Goal: Information Seeking & Learning: Learn about a topic

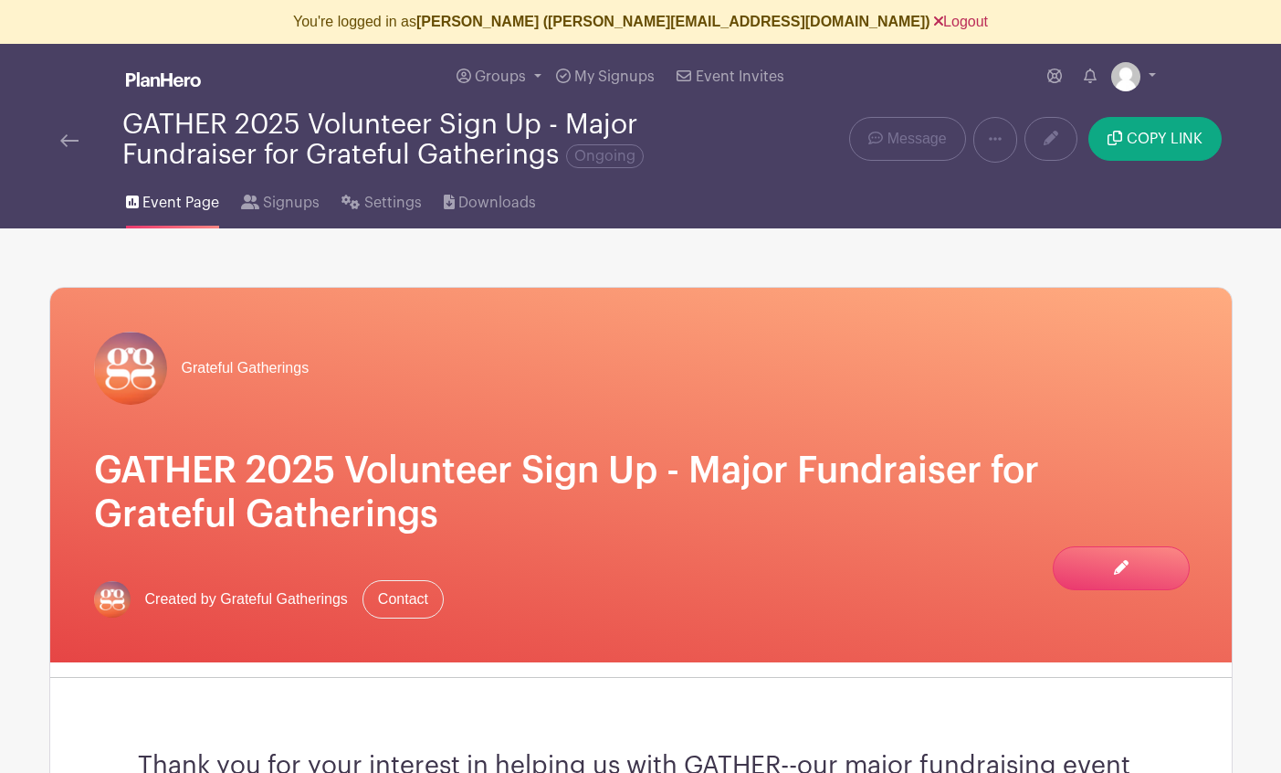
click at [934, 18] on link "Logout" at bounding box center [961, 22] width 54 height 16
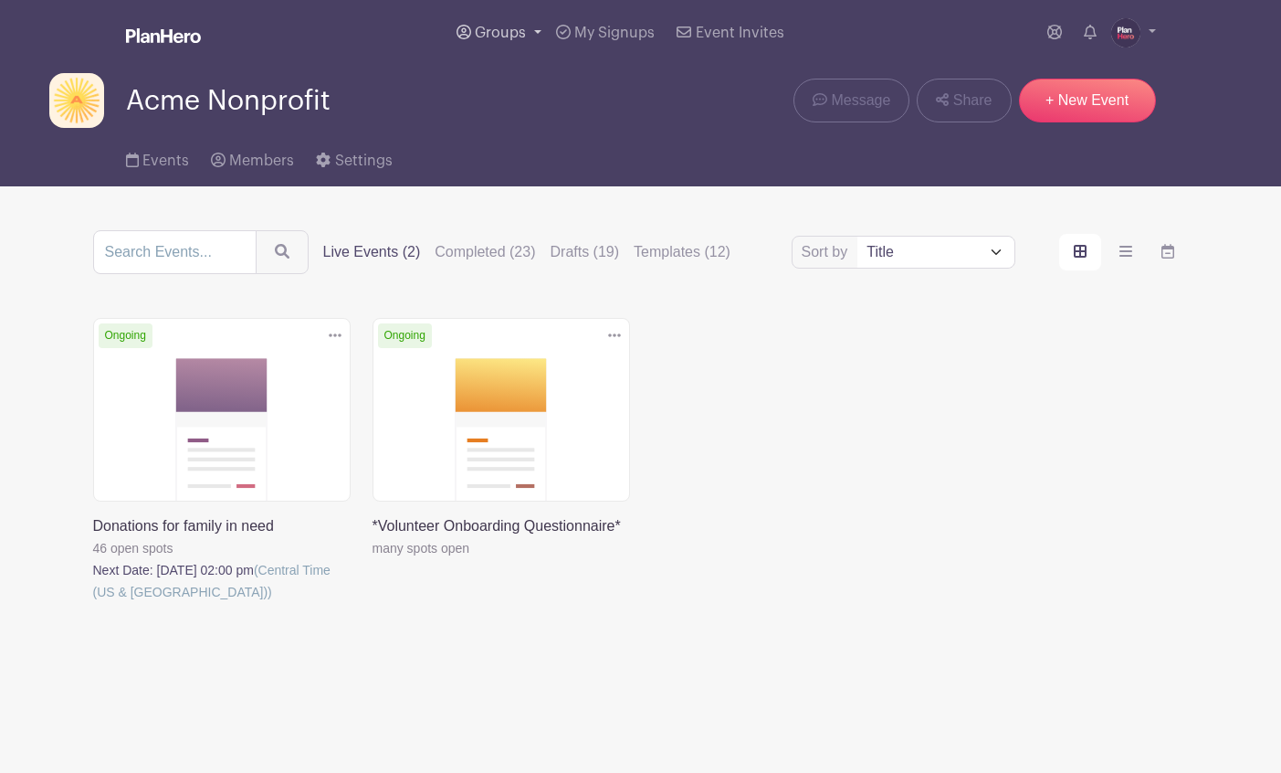
click at [514, 29] on span "Groups" at bounding box center [500, 33] width 51 height 15
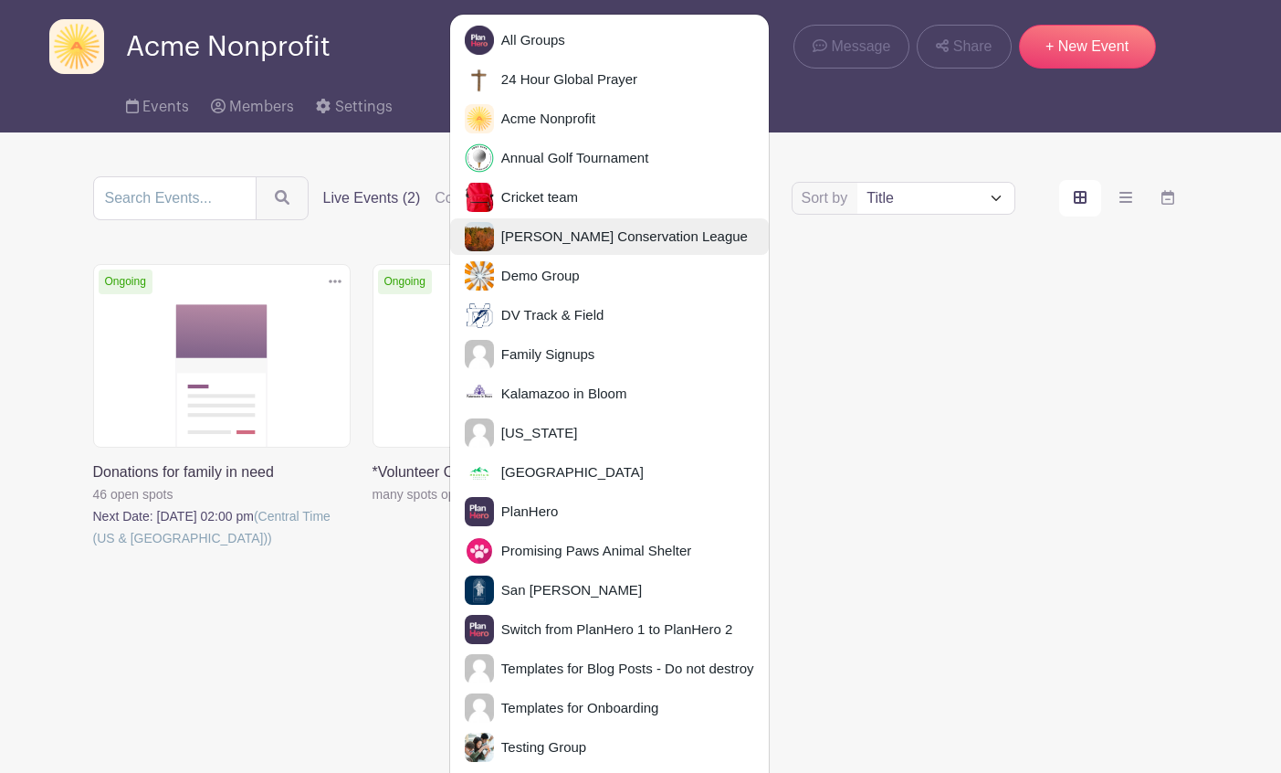
scroll to position [88, 0]
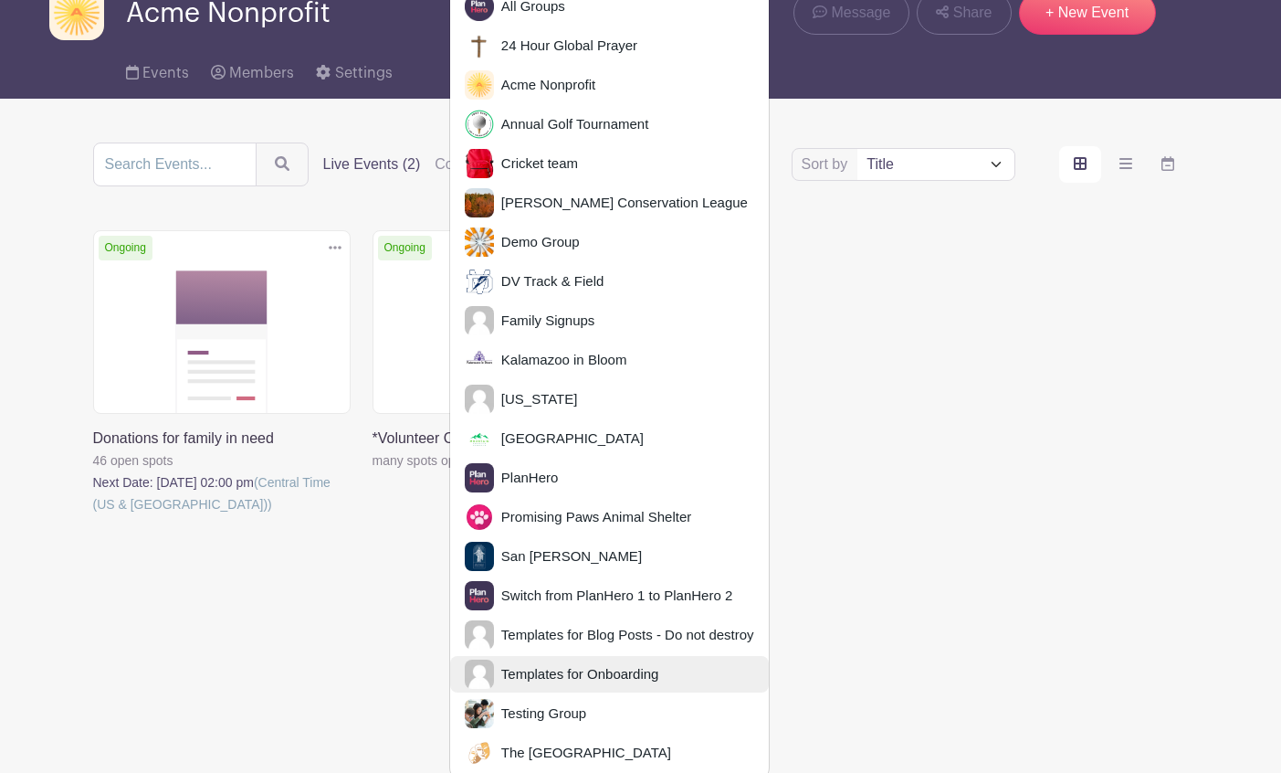
click at [544, 665] on span "Templates for Onboarding" at bounding box center [576, 674] width 165 height 21
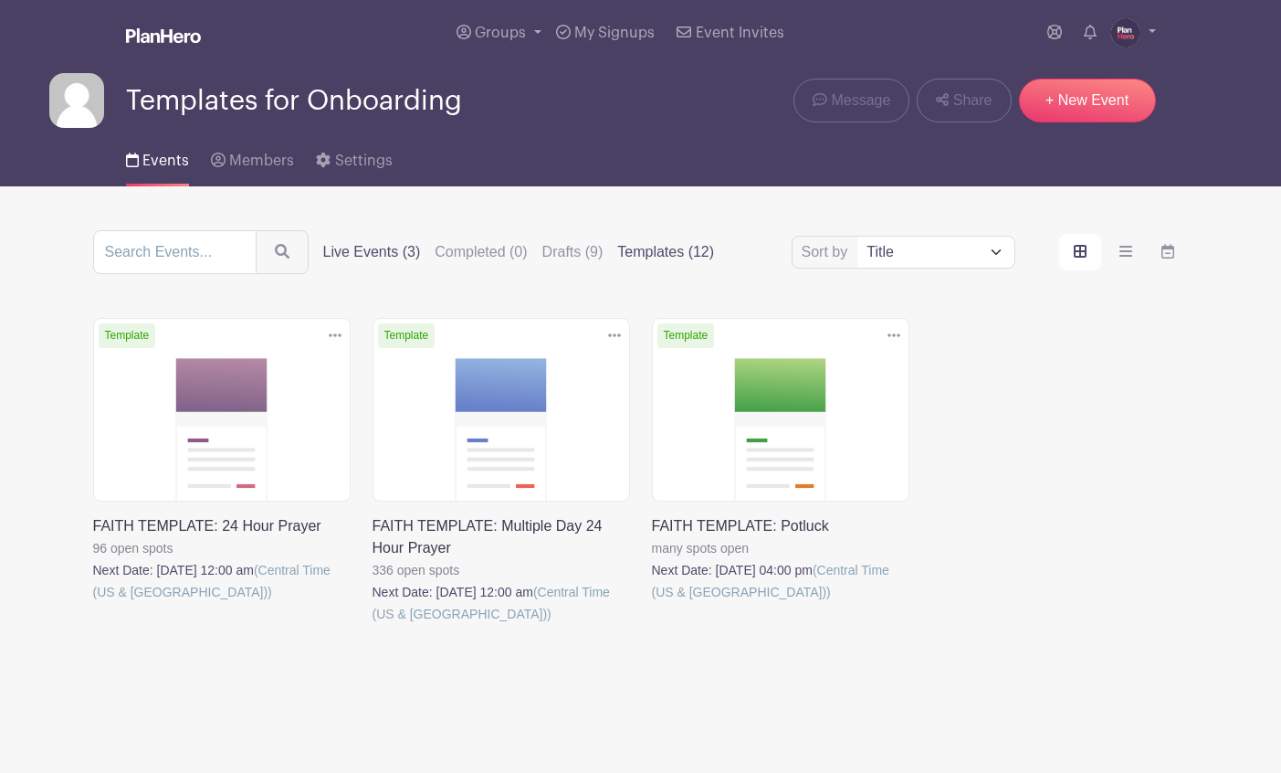
click at [627, 251] on label "Templates (12)" at bounding box center [665, 252] width 97 height 22
click at [0, 0] on input "Templates (12)" at bounding box center [0, 0] width 0 height 0
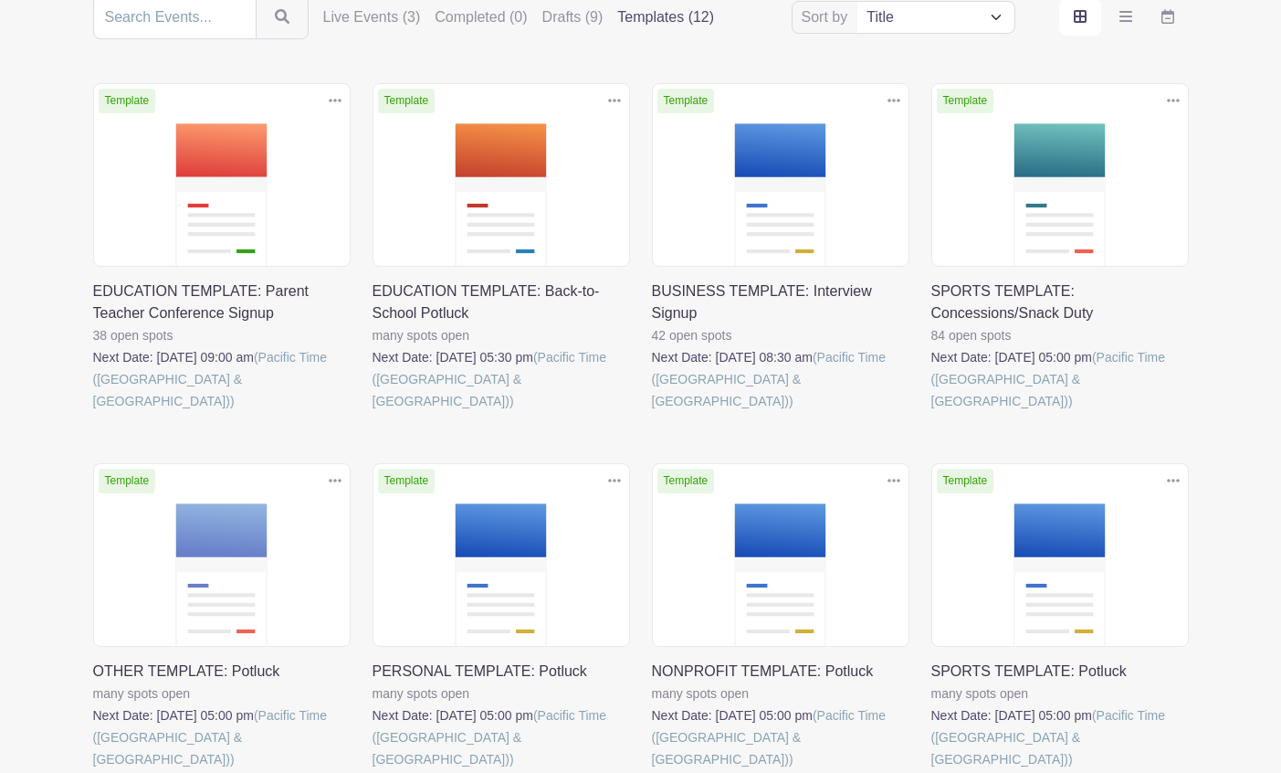
scroll to position [206, 0]
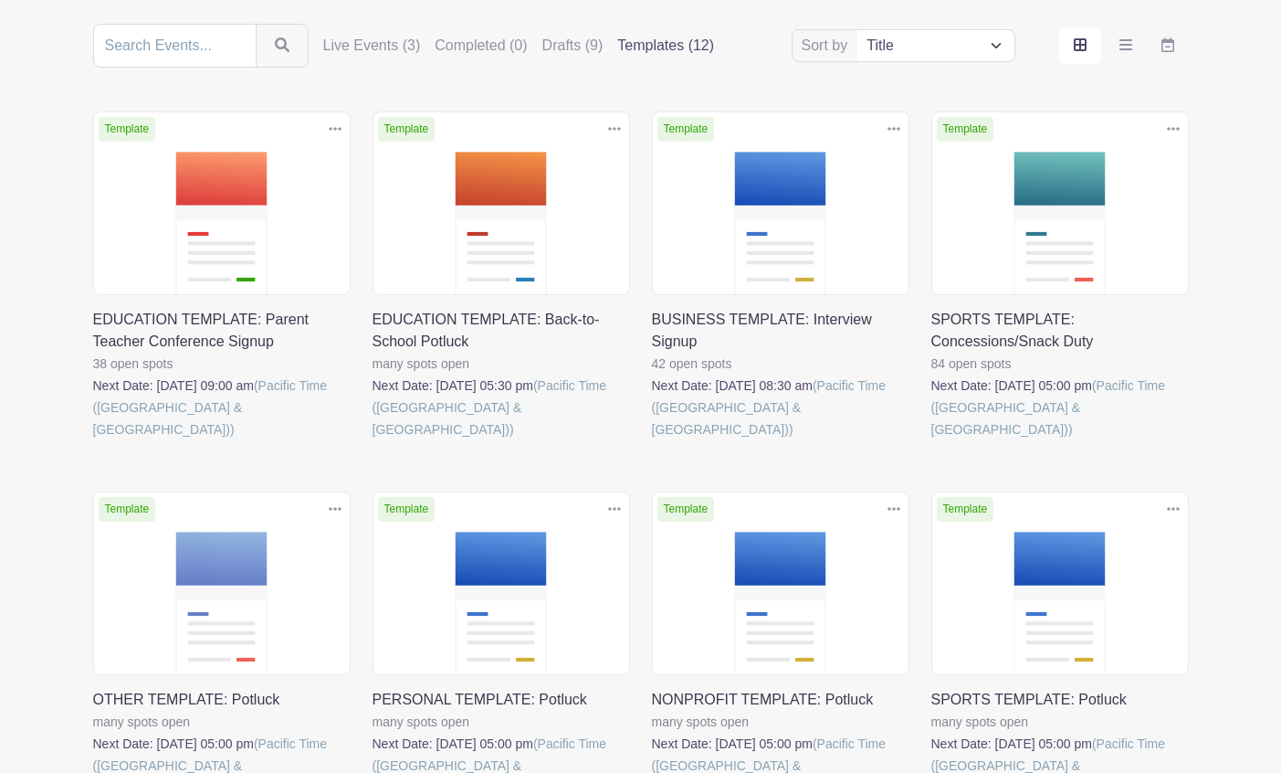
click at [373, 440] on link at bounding box center [373, 440] width 0 height 0
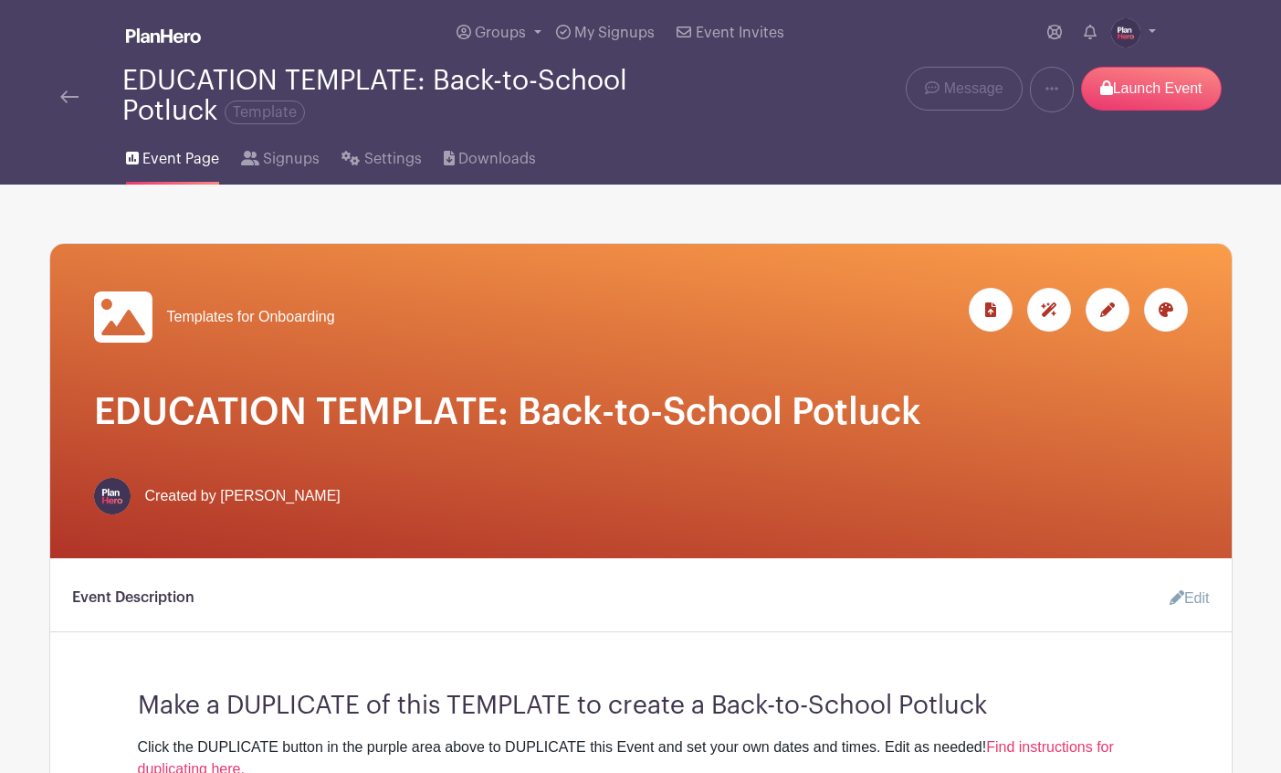
click at [68, 91] on img at bounding box center [69, 96] width 18 height 13
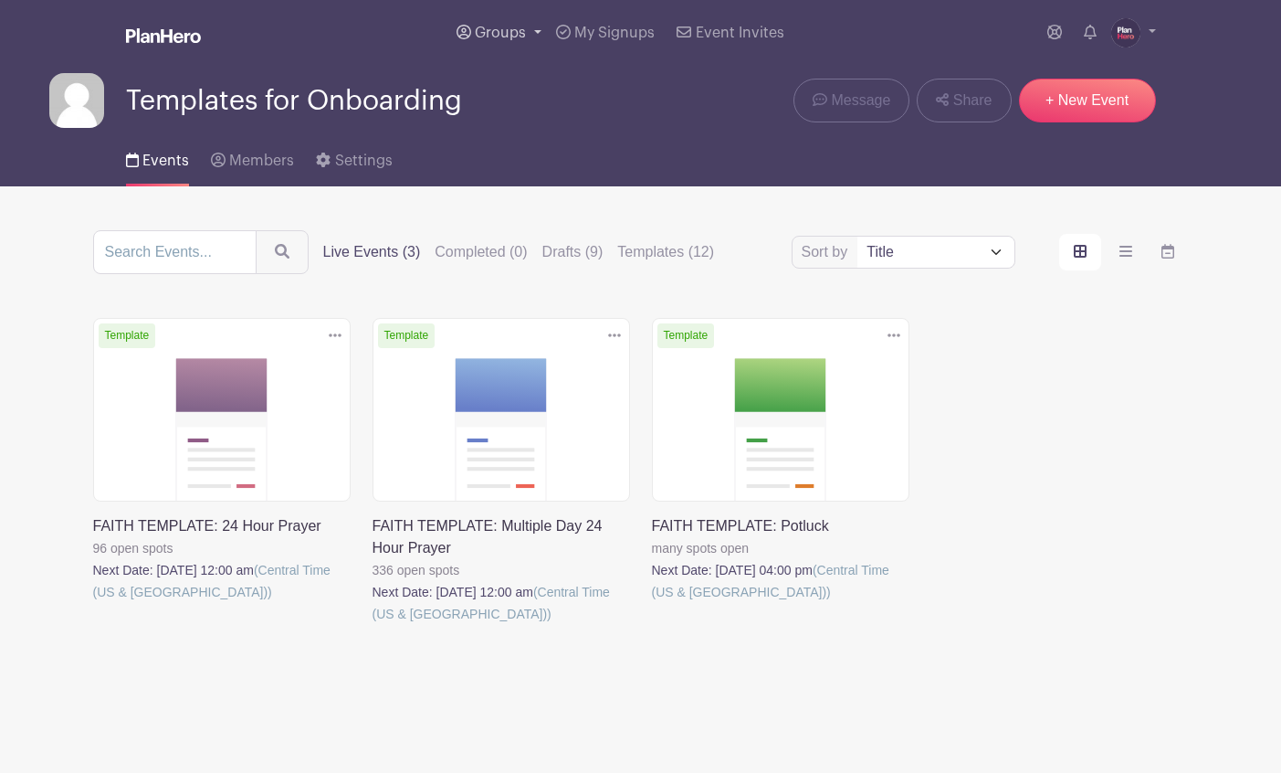
click at [507, 38] on span "Groups" at bounding box center [500, 33] width 51 height 15
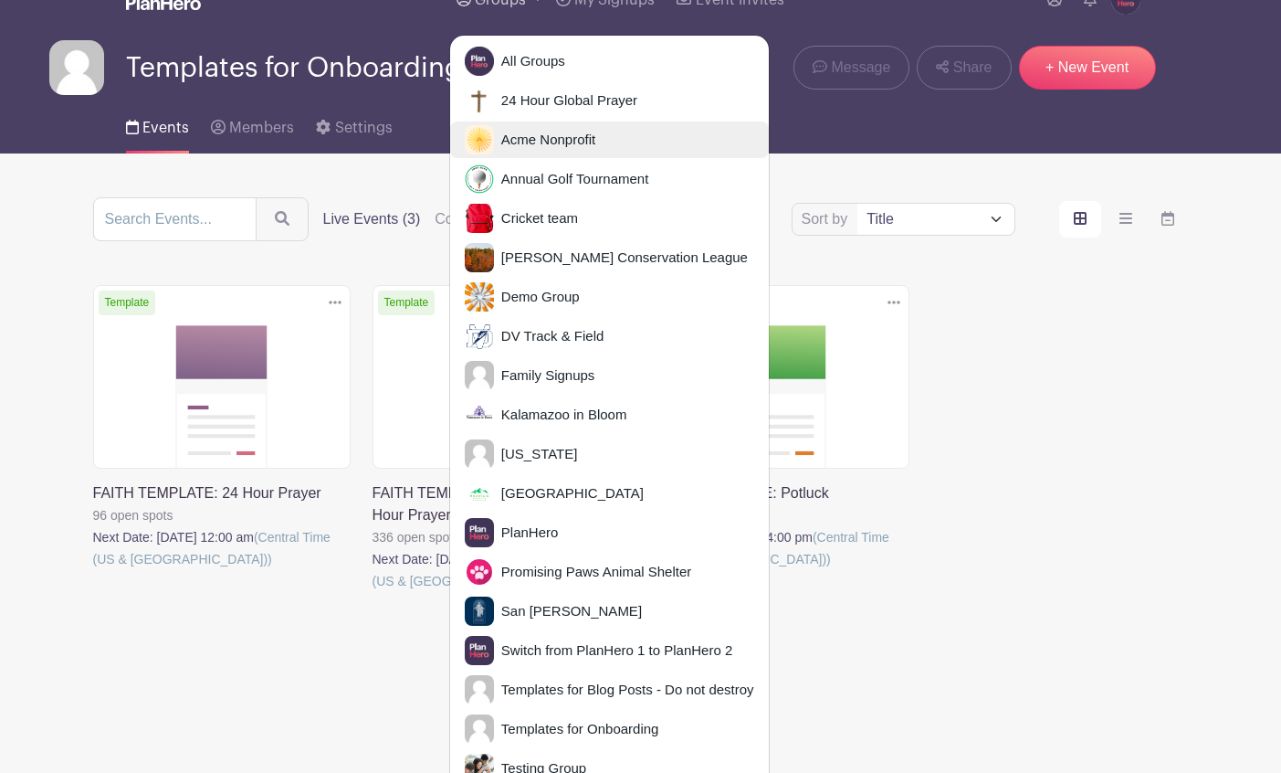
scroll to position [32, 0]
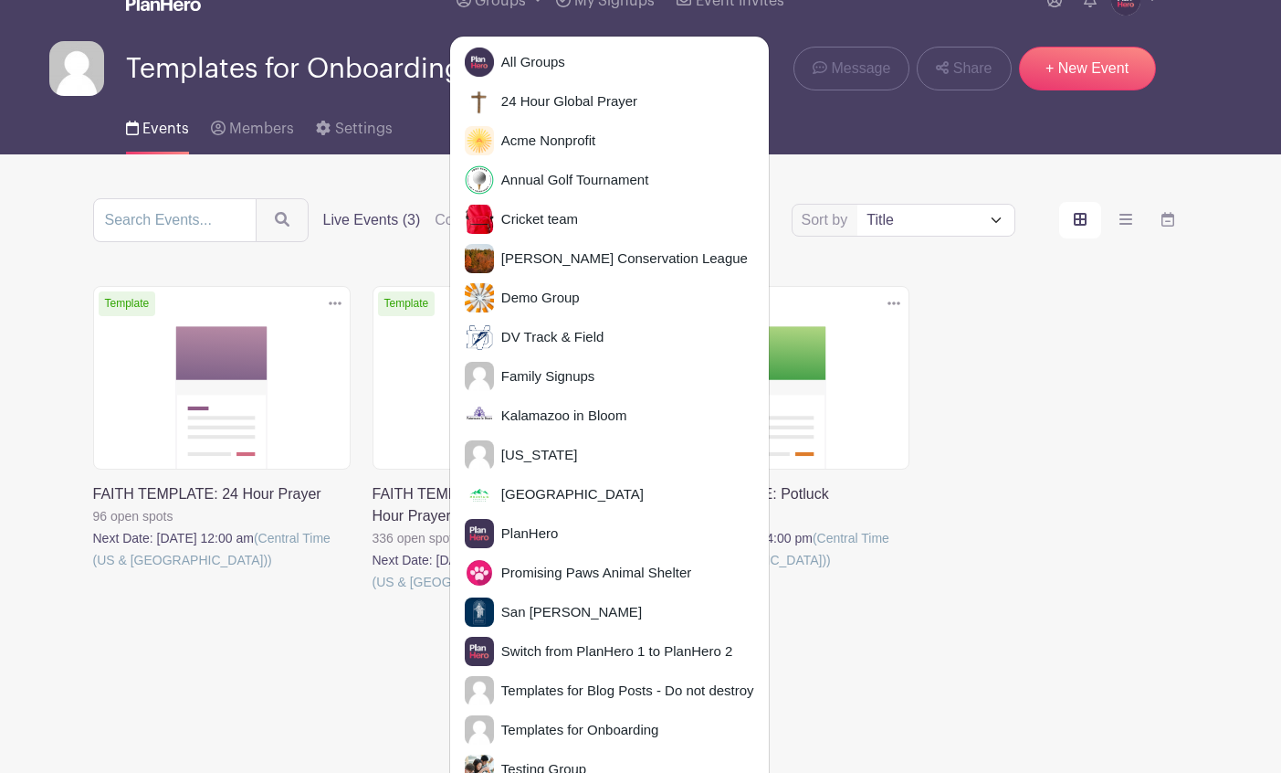
click at [1129, 6] on img at bounding box center [1126, 0] width 29 height 29
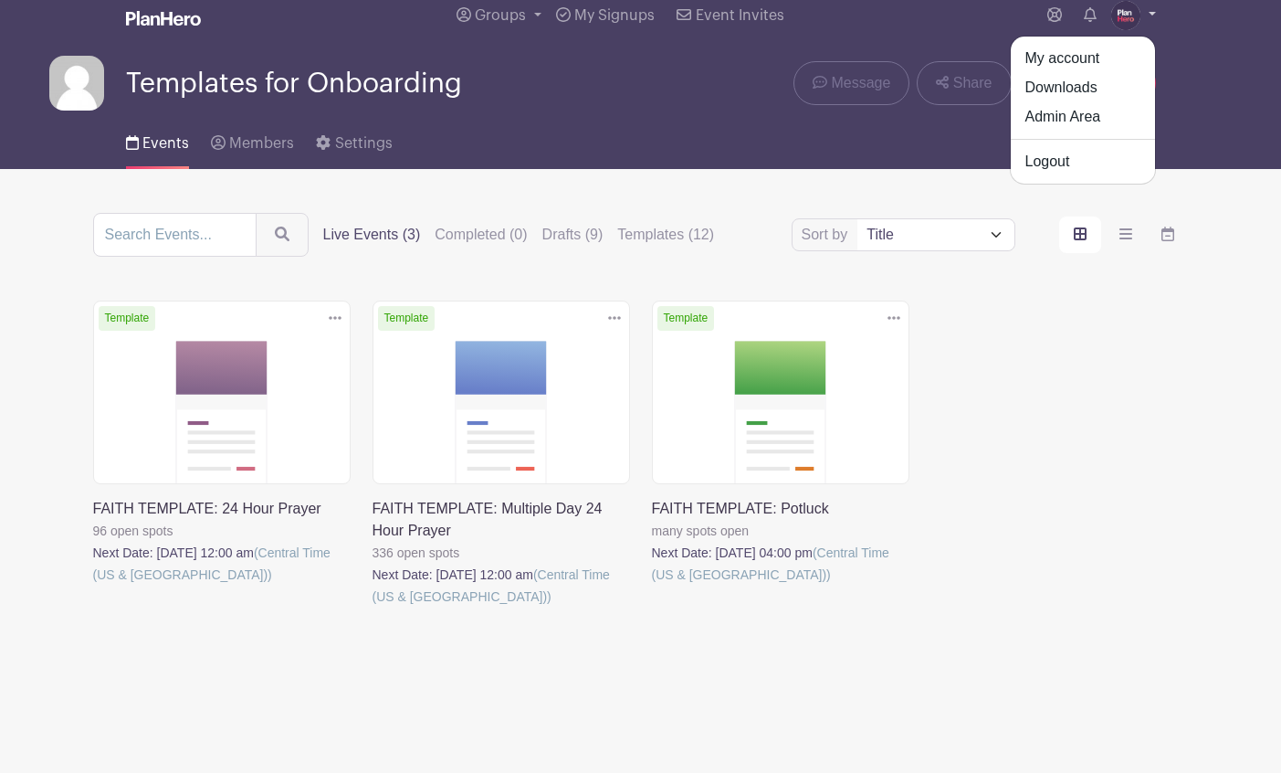
scroll to position [18, 0]
click at [1049, 161] on link "Logout" at bounding box center [1083, 161] width 144 height 29
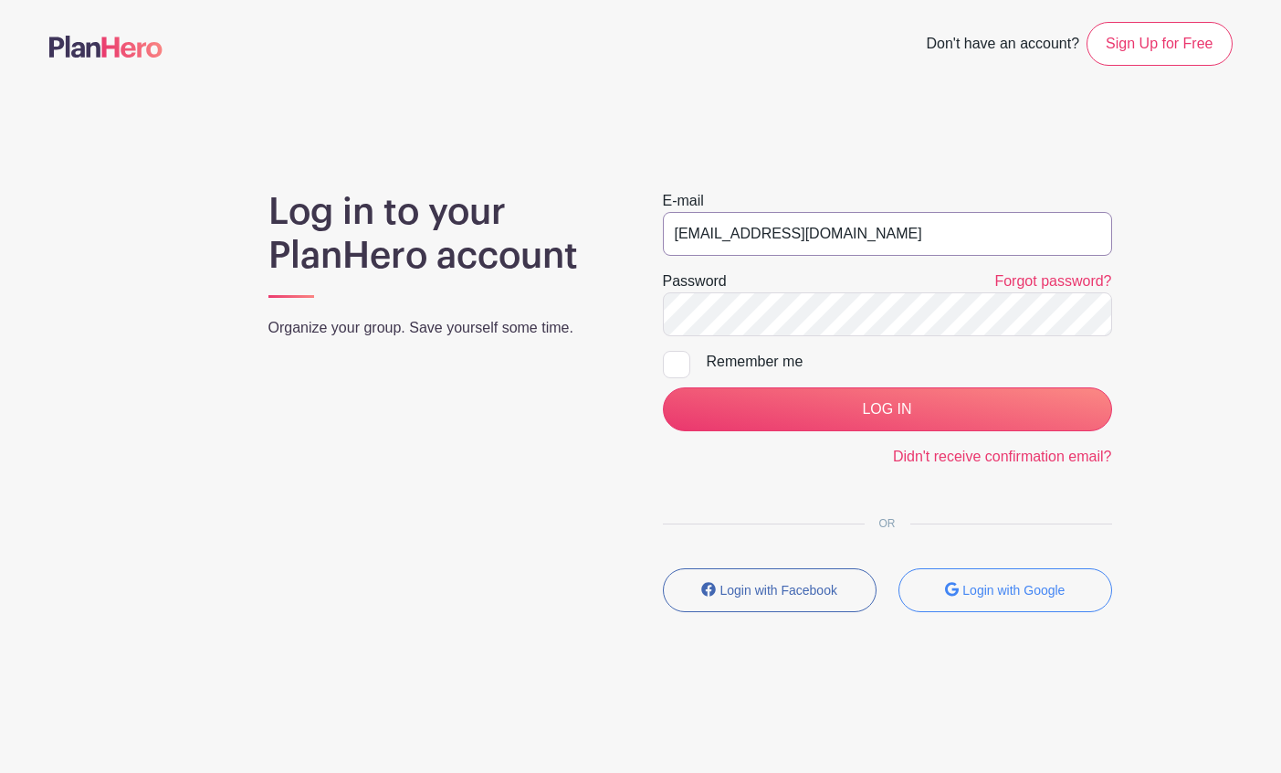
drag, startPoint x: 867, startPoint y: 236, endPoint x: 601, endPoint y: 224, distance: 266.1
click at [601, 224] on div "Log in to your PlanHero account Organize your group. Save yourself some time. E…" at bounding box center [641, 408] width 1184 height 437
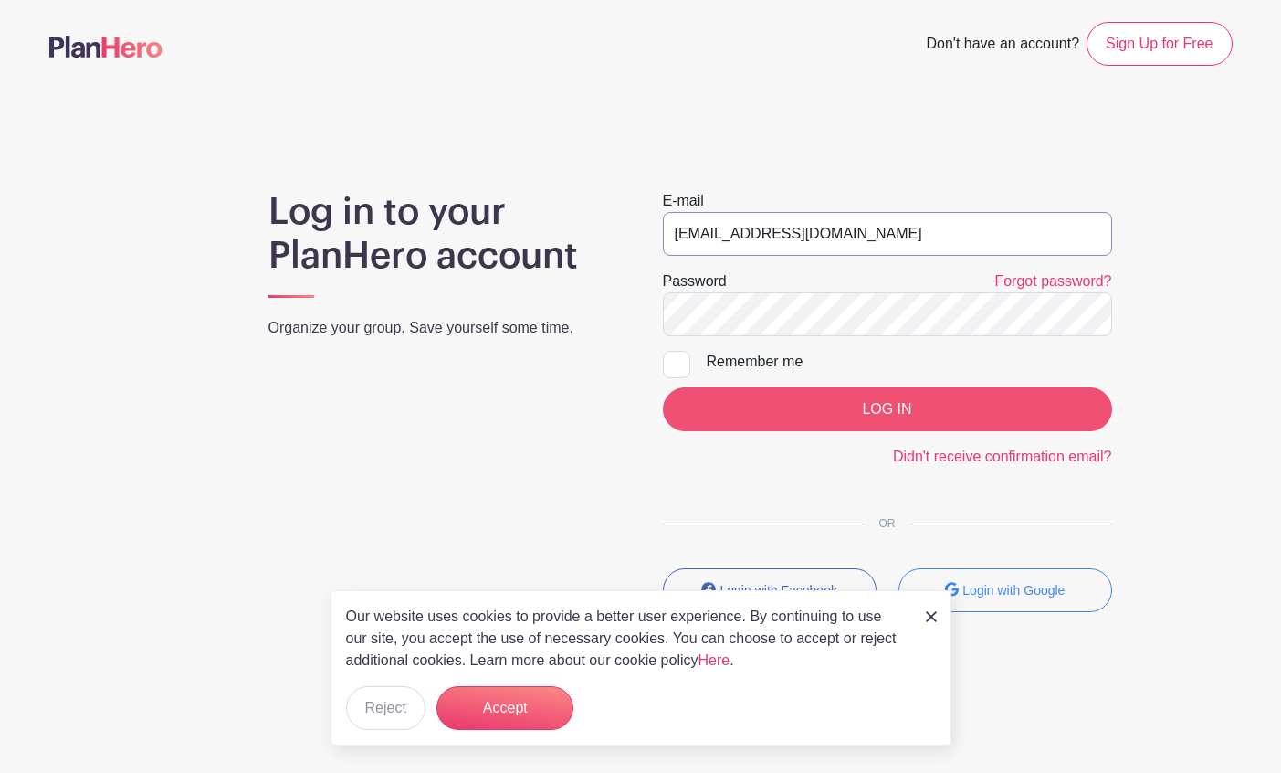
type input "[EMAIL_ADDRESS][DOMAIN_NAME]"
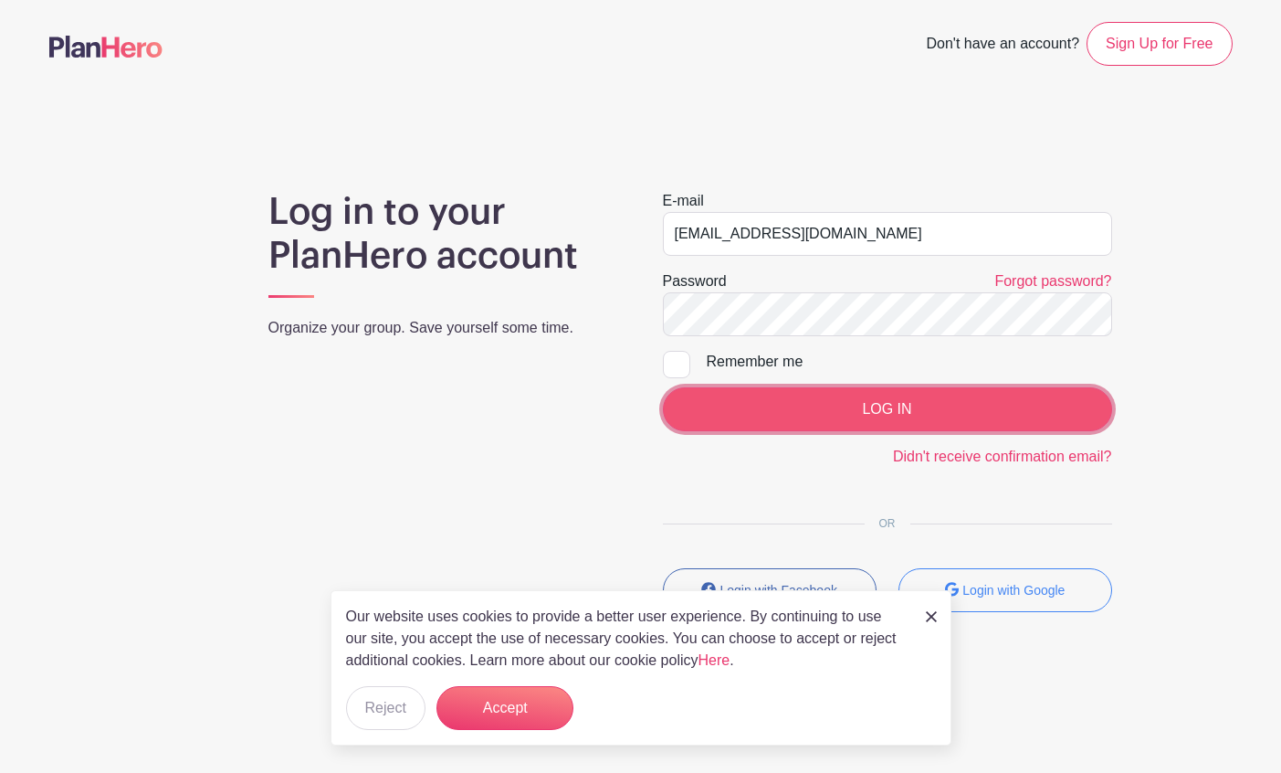
click at [814, 408] on input "LOG IN" at bounding box center [887, 409] width 449 height 44
